Goal: Information Seeking & Learning: Learn about a topic

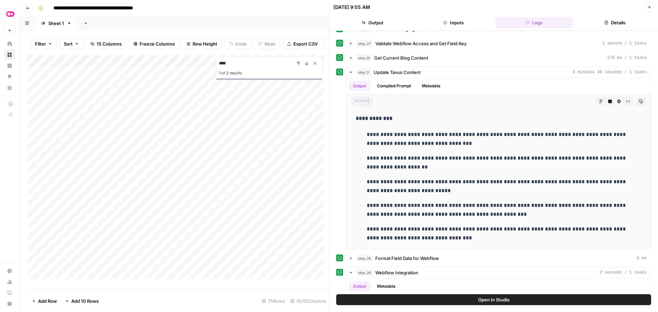
click at [315, 66] on icon "Close Search" at bounding box center [314, 63] width 5 height 5
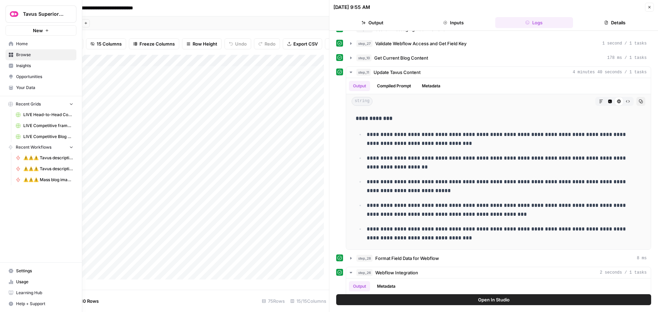
click at [32, 88] on span "Your Data" at bounding box center [44, 88] width 57 height 6
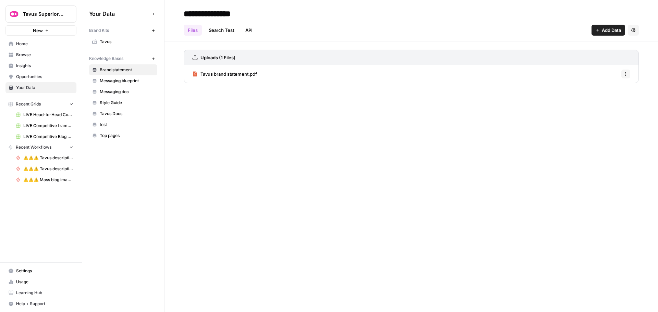
drag, startPoint x: 119, startPoint y: 124, endPoint x: 115, endPoint y: 142, distance: 18.5
click at [99, 177] on div "Your Data Add Data Brand Kits New Tavus Knowledge Bases New Brand statement Mes…" at bounding box center [123, 156] width 82 height 312
click at [120, 124] on span "test" at bounding box center [127, 125] width 54 height 6
click at [120, 66] on link "Brand statement" at bounding box center [123, 69] width 68 height 11
click at [108, 137] on span "Top pages" at bounding box center [127, 136] width 54 height 6
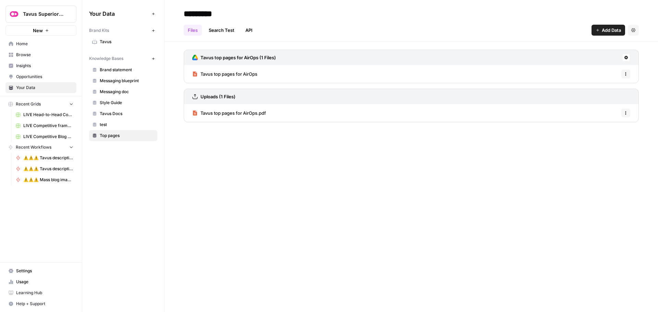
click at [235, 111] on span "Tavus top pages for AirOps.pdf" at bounding box center [232, 113] width 65 height 7
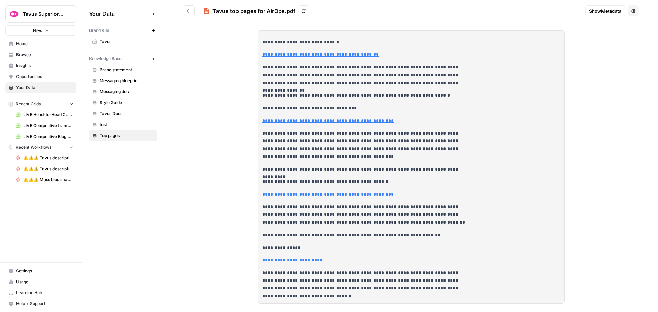
scroll to position [523, 0]
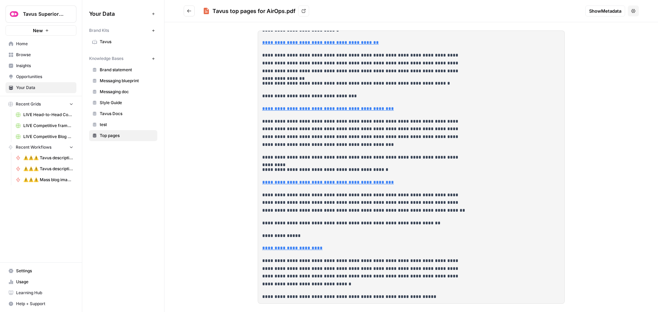
click at [187, 12] on icon "Go back" at bounding box center [189, 11] width 5 height 5
